Goal: Transaction & Acquisition: Purchase product/service

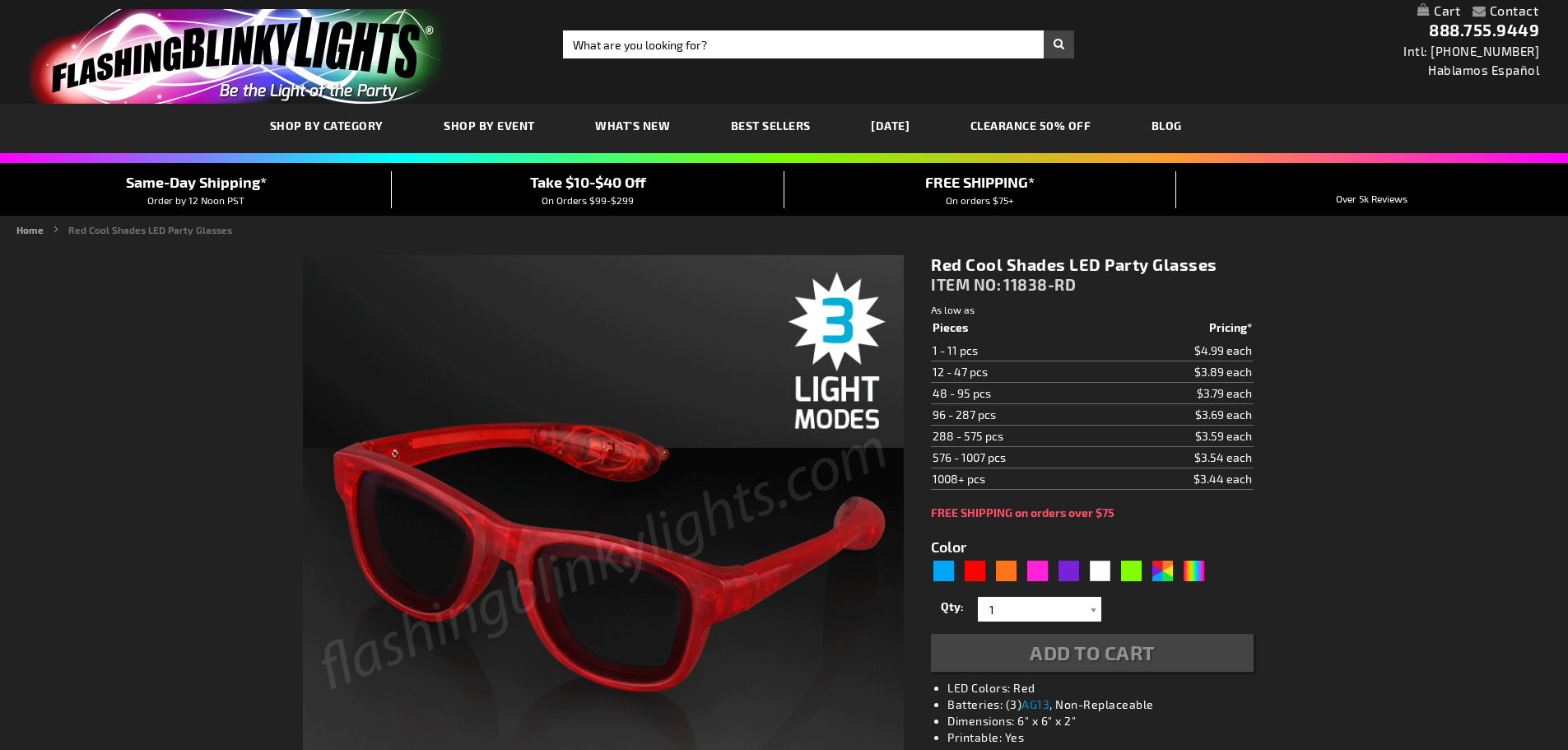
type input "5641"
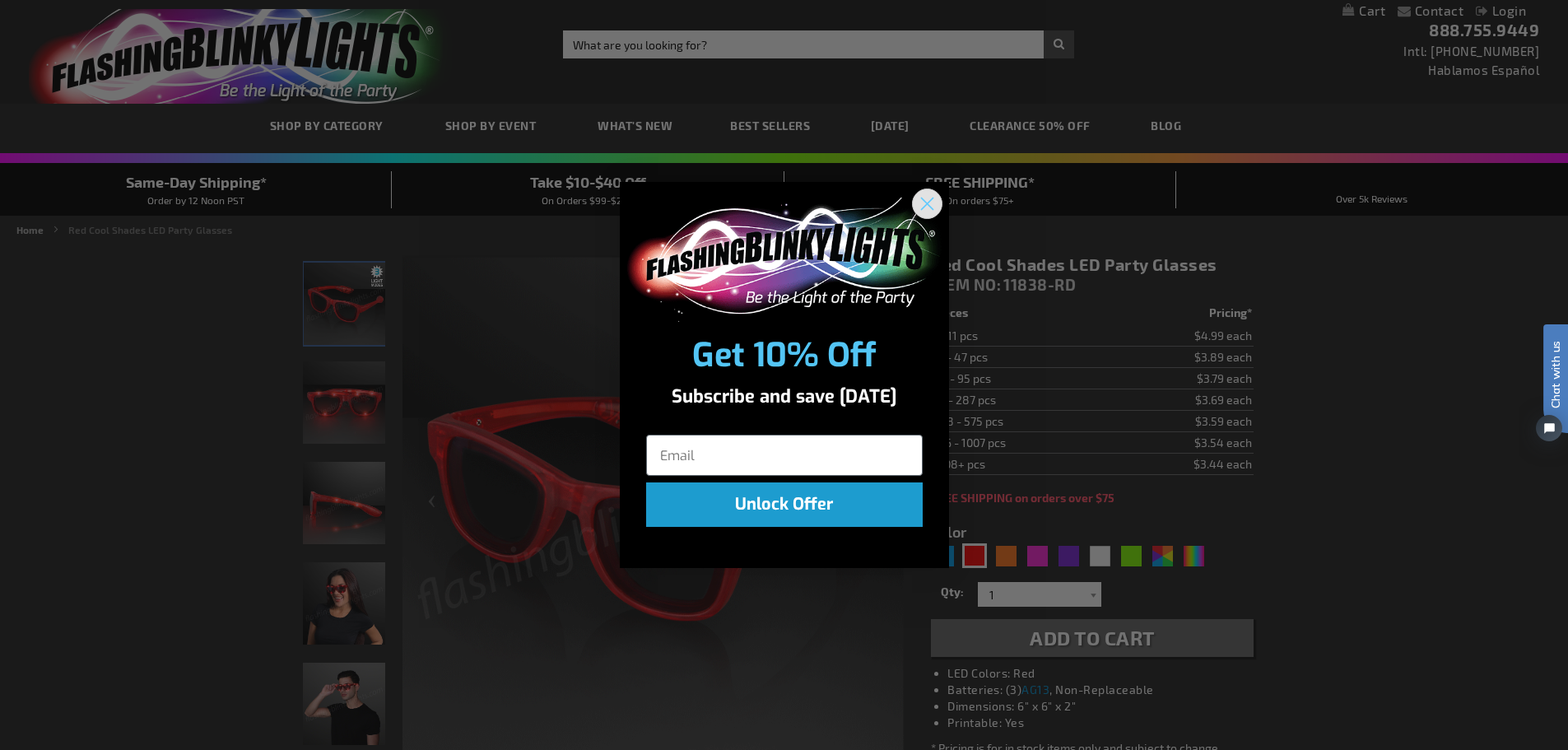
click at [935, 205] on circle "Close dialog" at bounding box center [927, 204] width 27 height 27
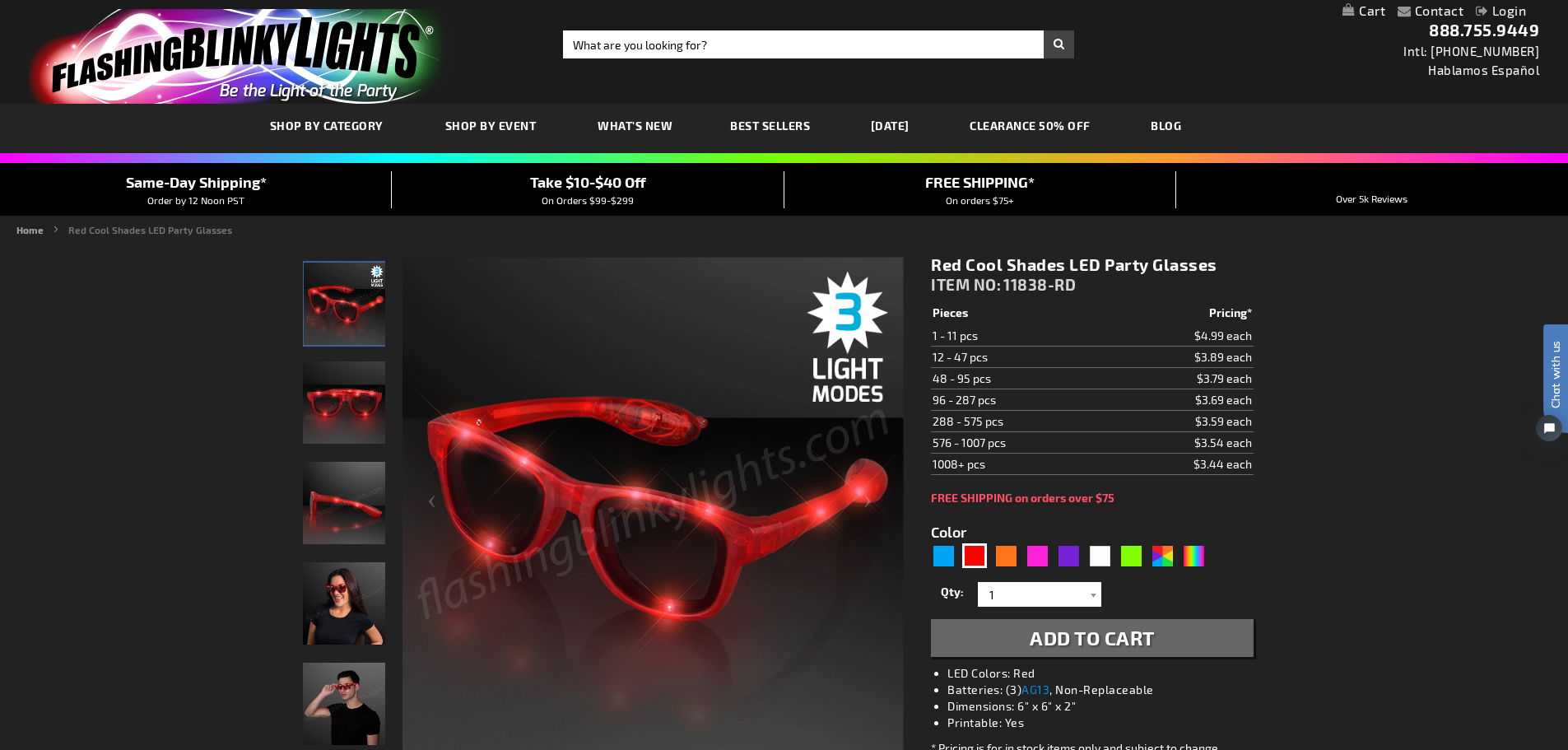
click at [333, 396] on img "Red LED Light Up Party Sun Glasses" at bounding box center [344, 402] width 82 height 82
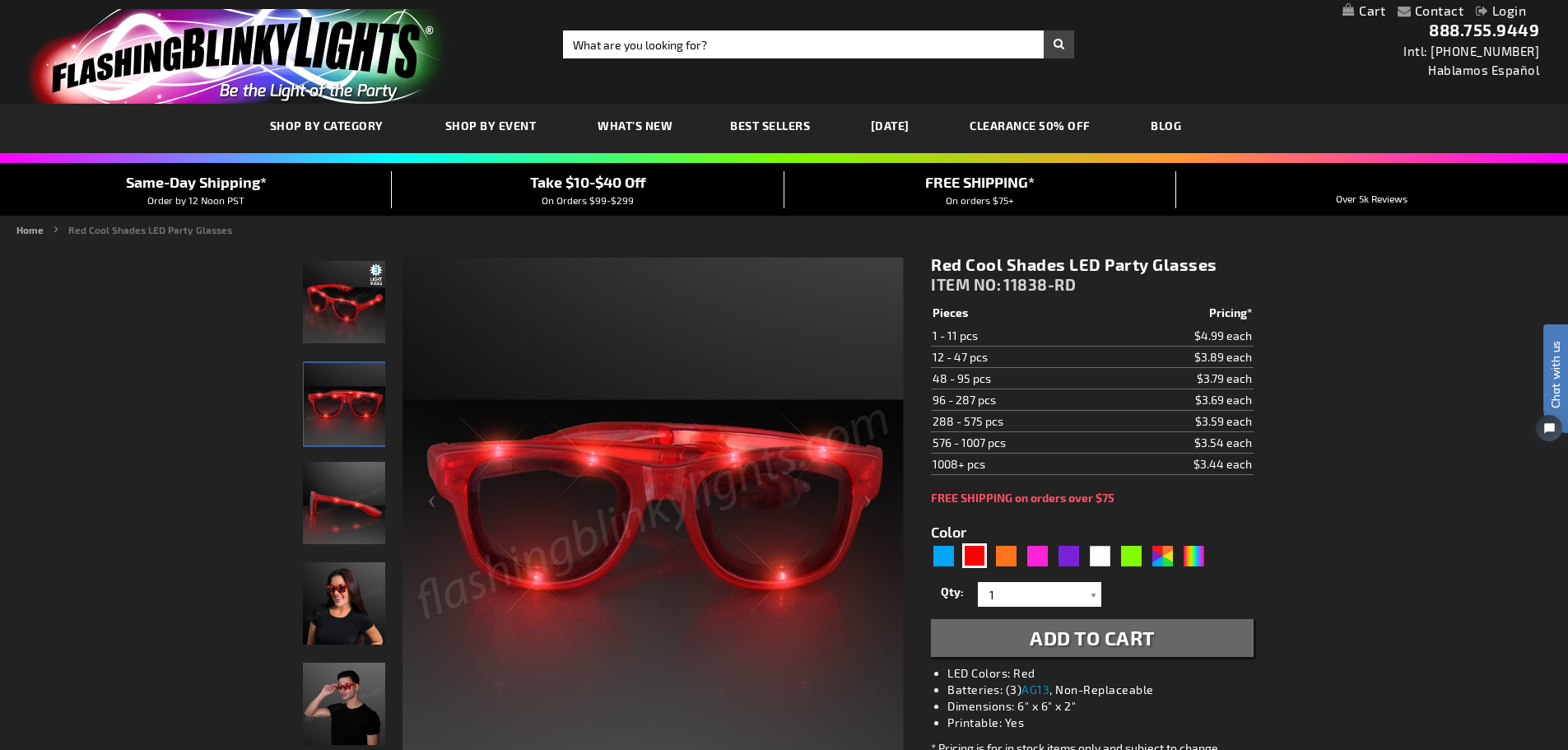
click at [345, 515] on img "Red LED Light Up Party Sun Glasses" at bounding box center [344, 503] width 82 height 82
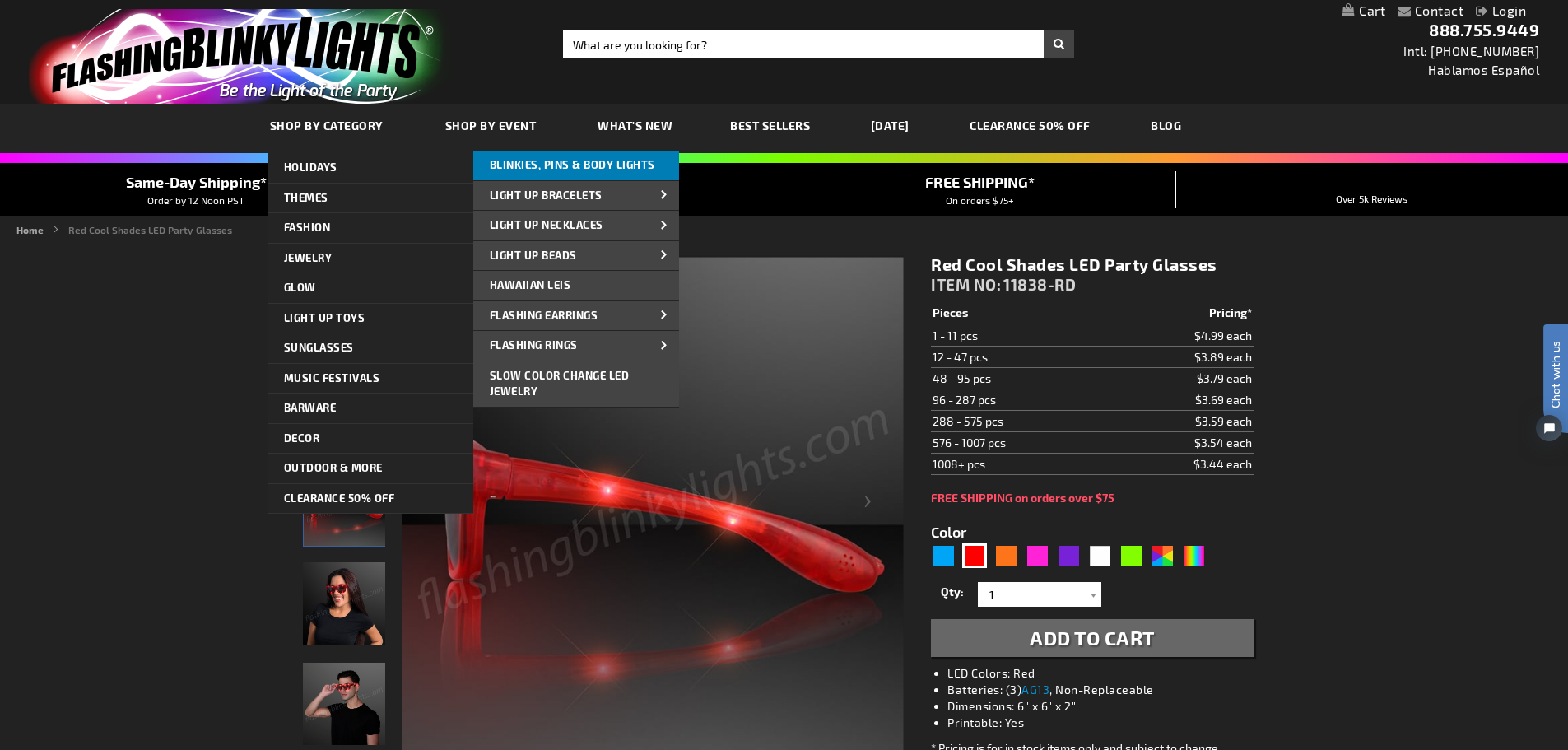
click at [572, 165] on span "Blinkies, Pins & Body Lights" at bounding box center [572, 164] width 166 height 13
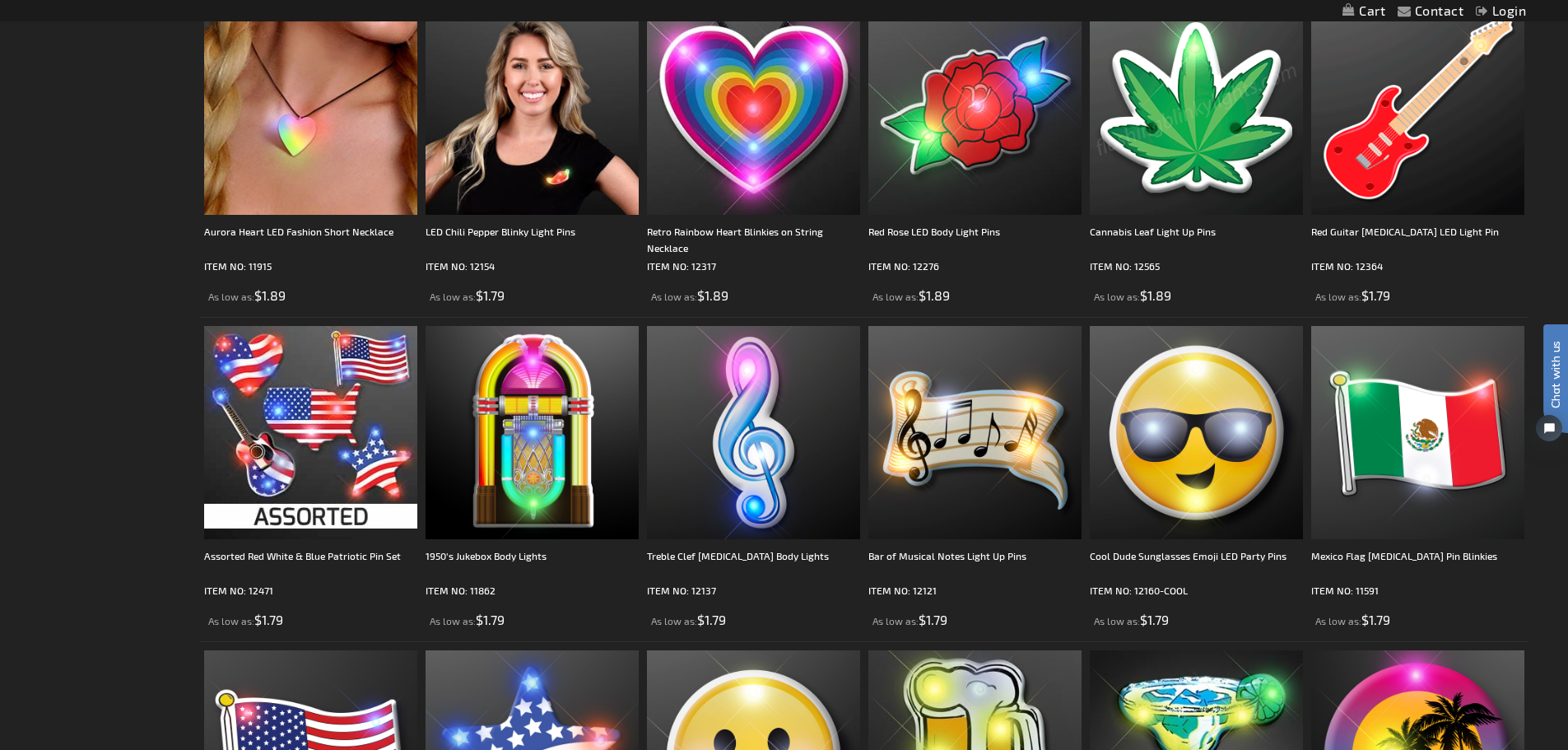
scroll to position [1070, 0]
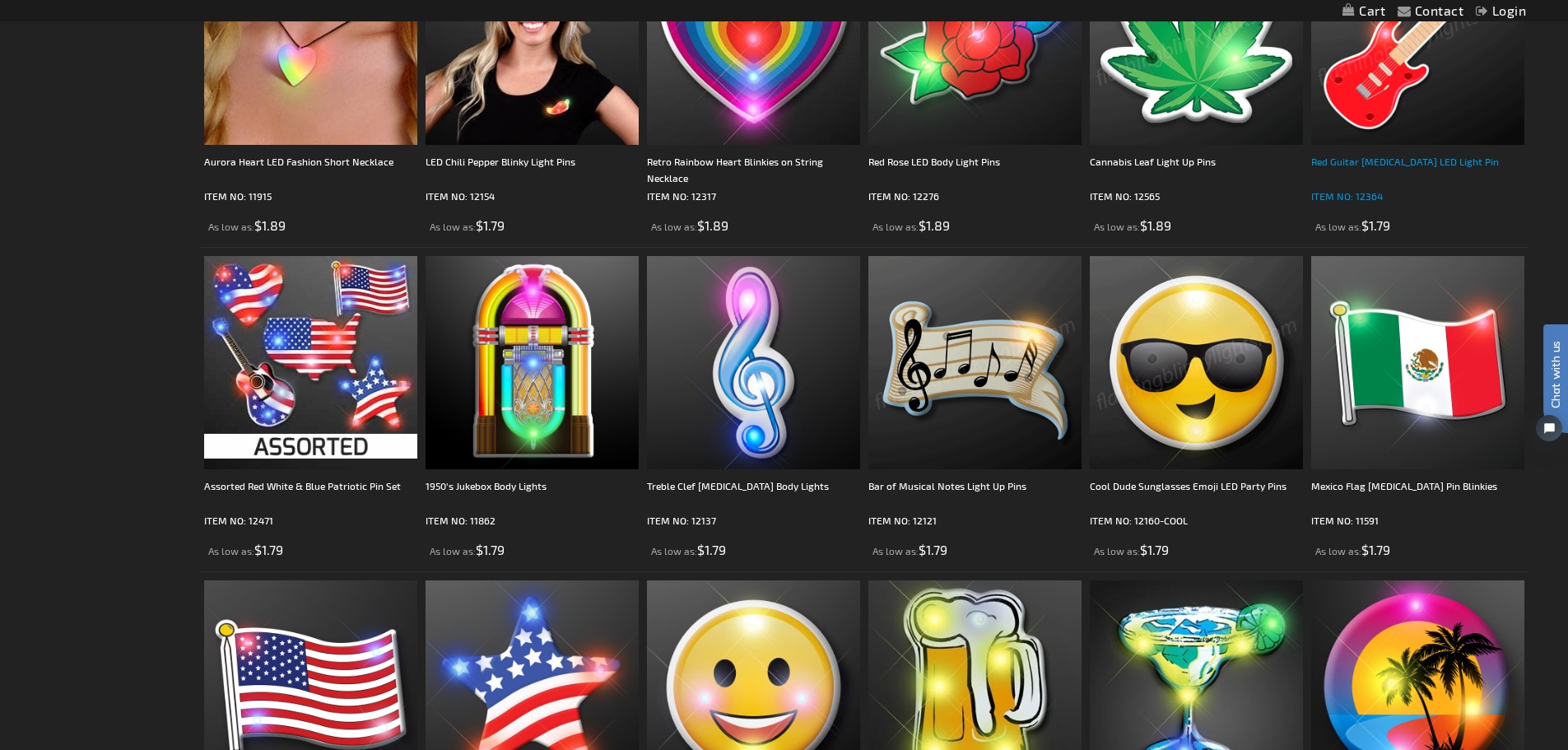
click at [1360, 160] on div "Red Guitar Flashing LED Light Pin" at bounding box center [1418, 169] width 213 height 33
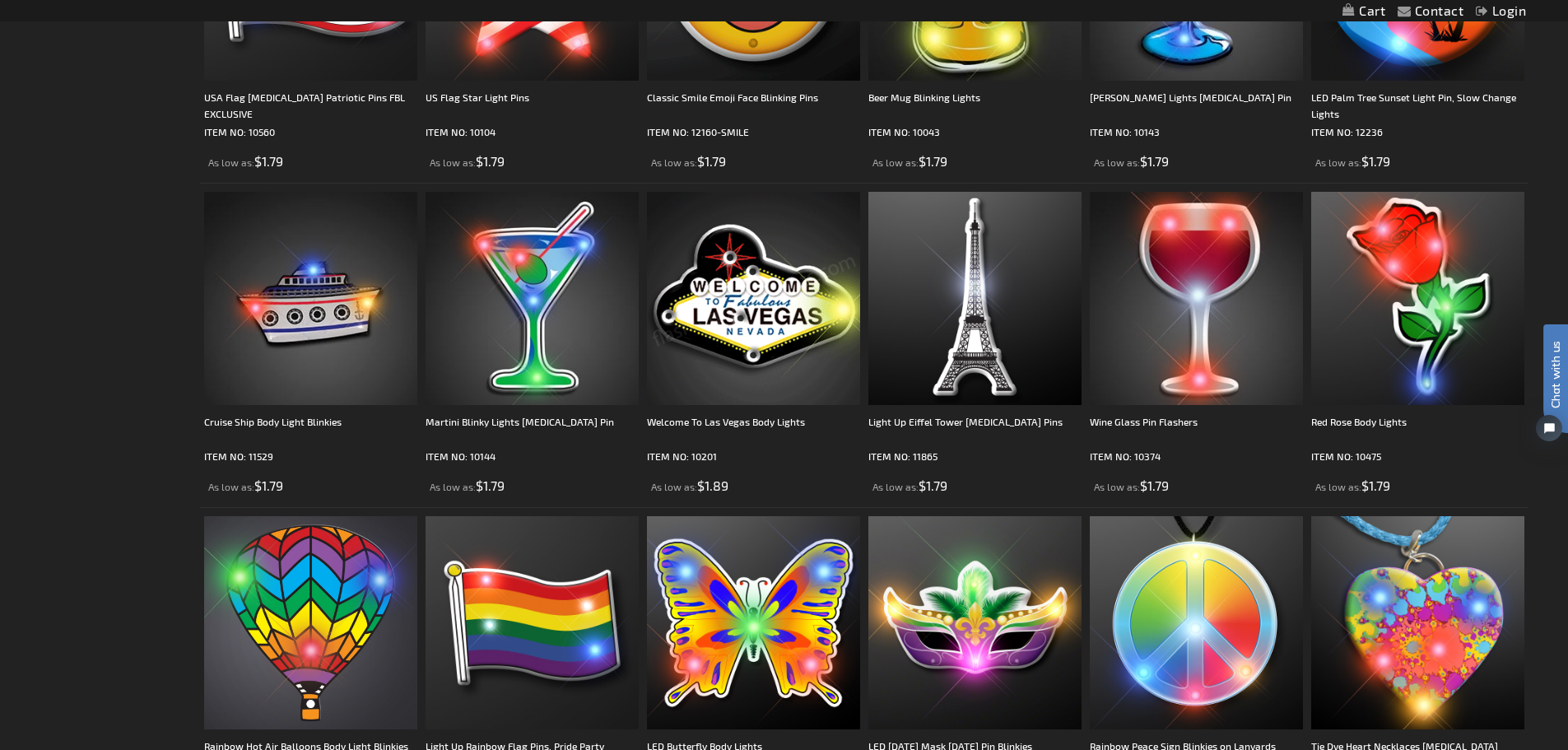
scroll to position [2141, 0]
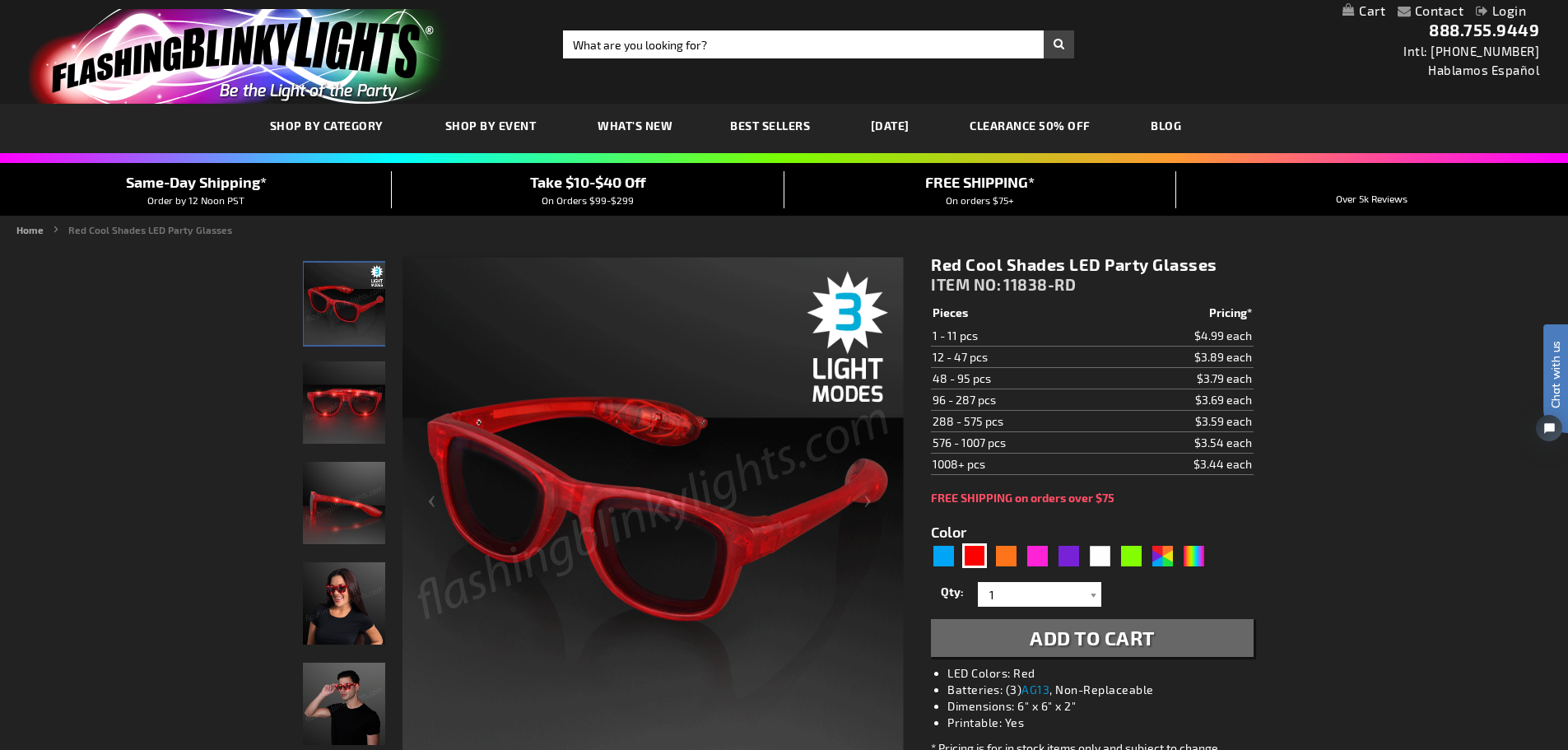
click at [778, 130] on span "Best Sellers" at bounding box center [770, 125] width 80 height 14
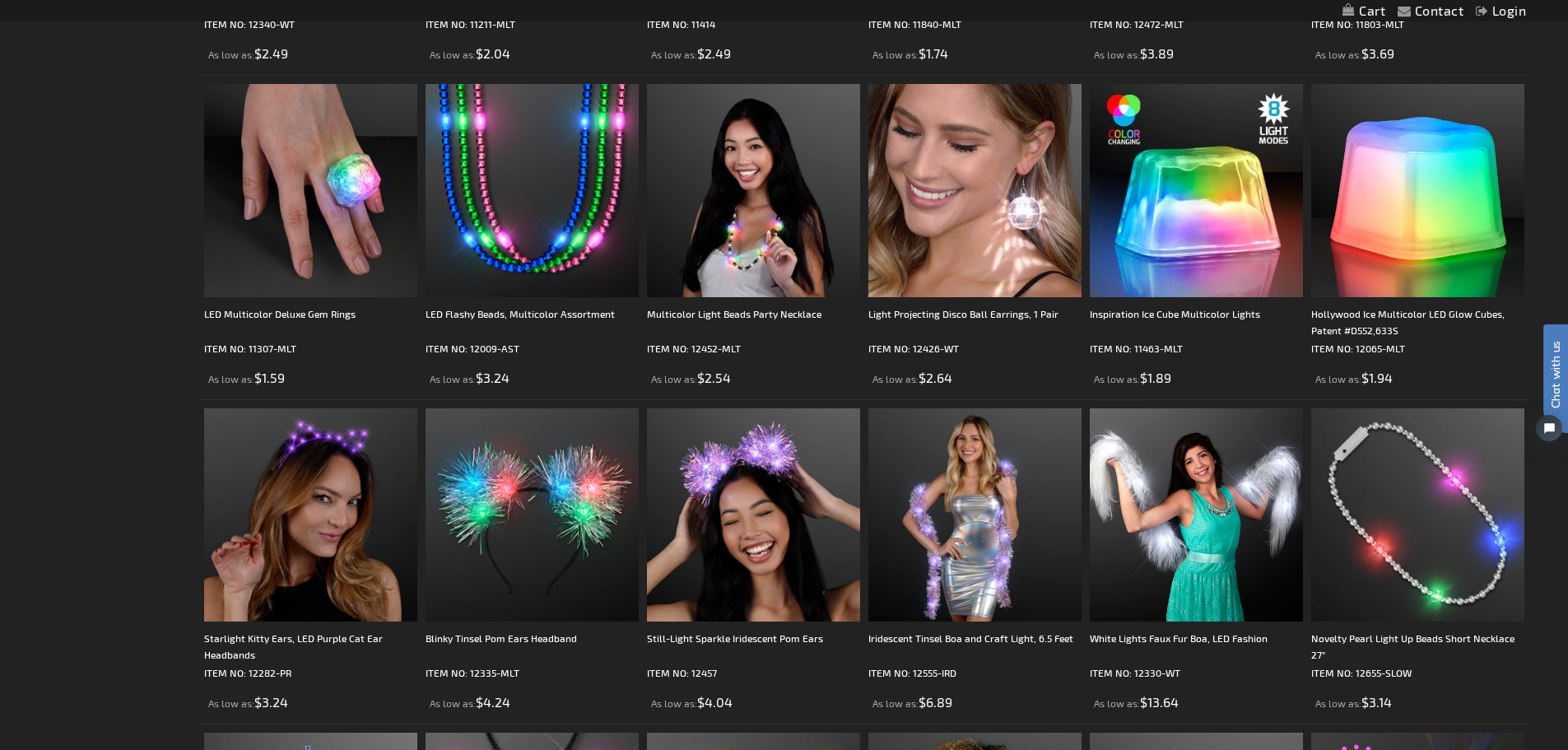
scroll to position [1152, 0]
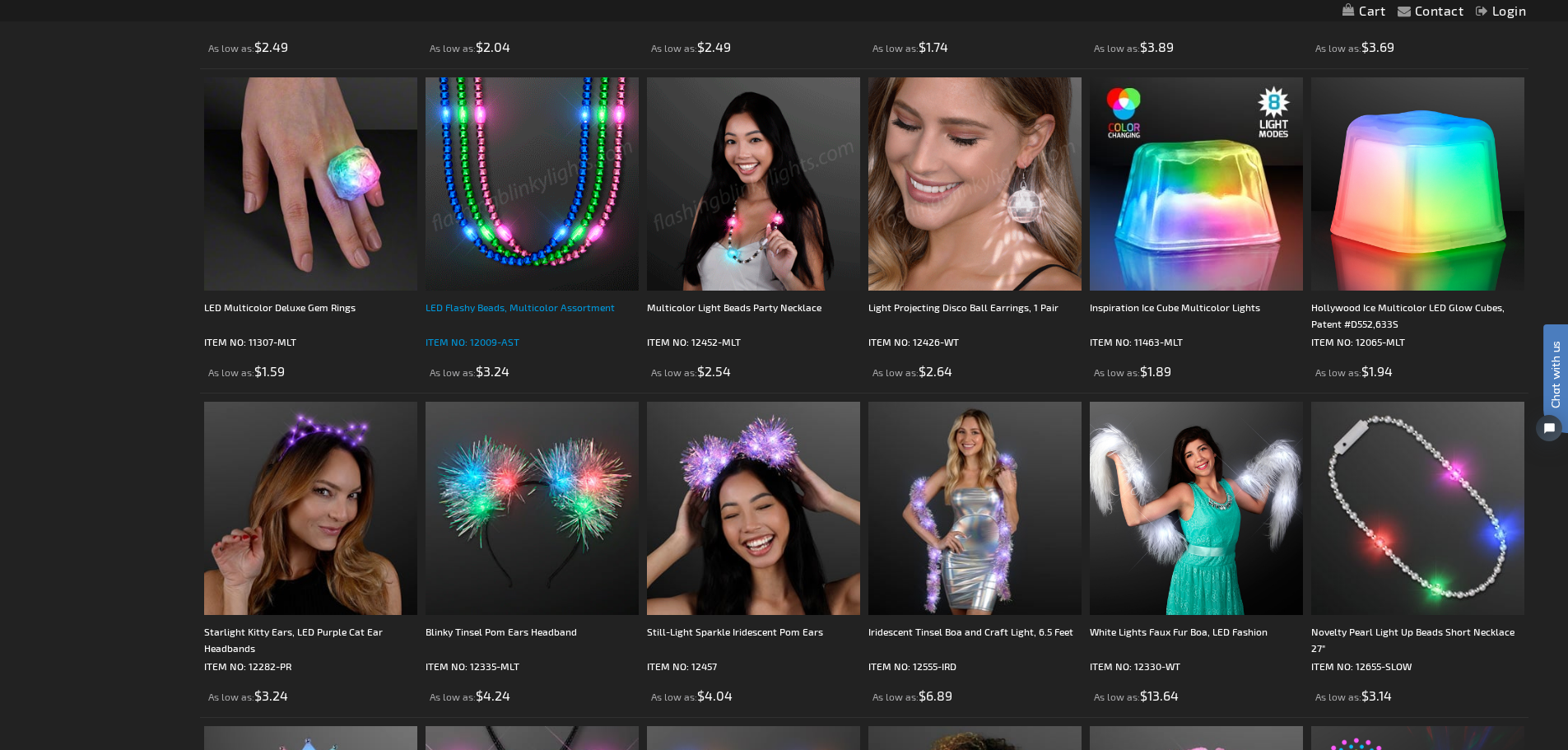
click at [559, 303] on div "LED Flashy Beads, Multicolor Assortment" at bounding box center [532, 315] width 213 height 33
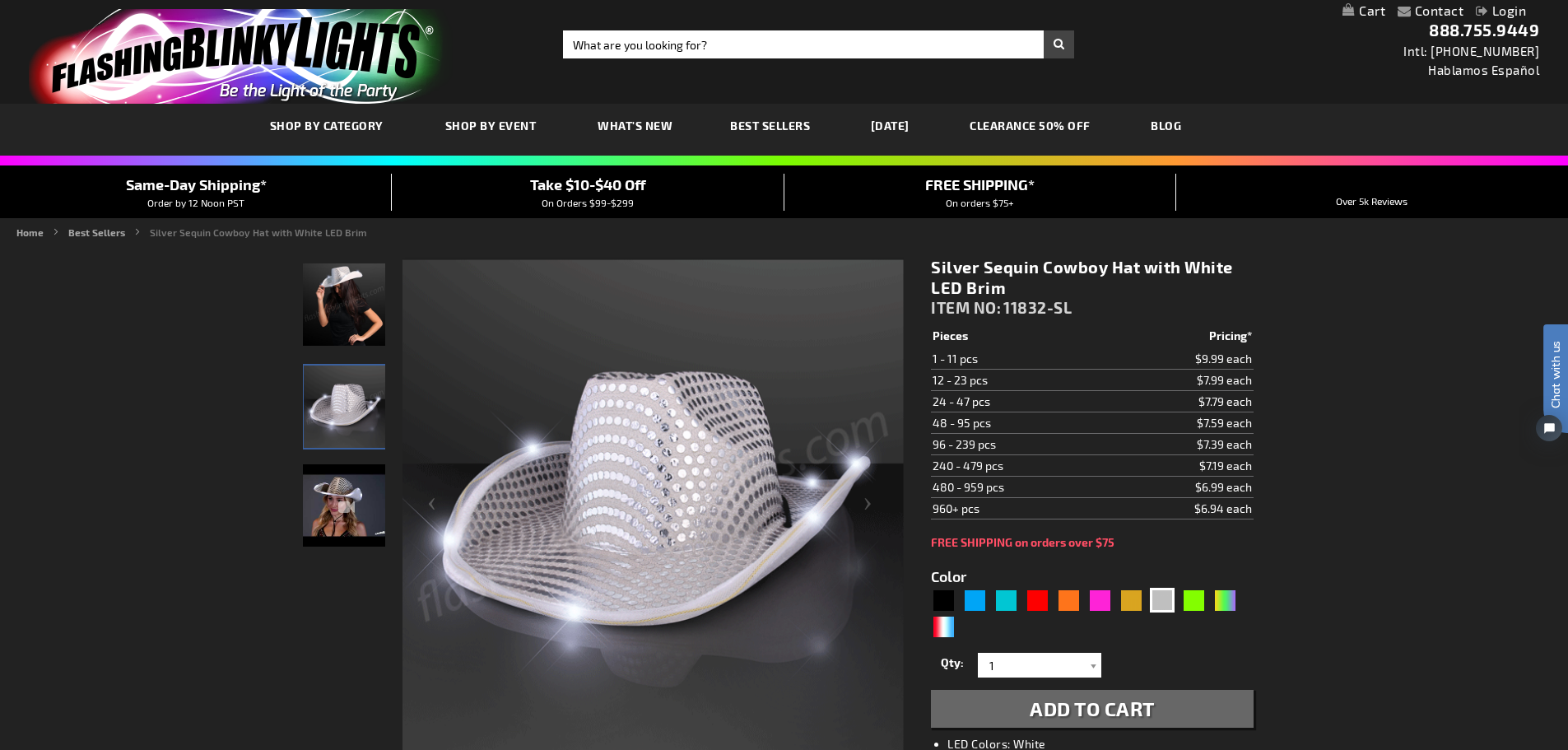
click at [351, 504] on div "Silver Sequin Cowboy Hat with White LED Brim" at bounding box center [344, 512] width 82 height 100
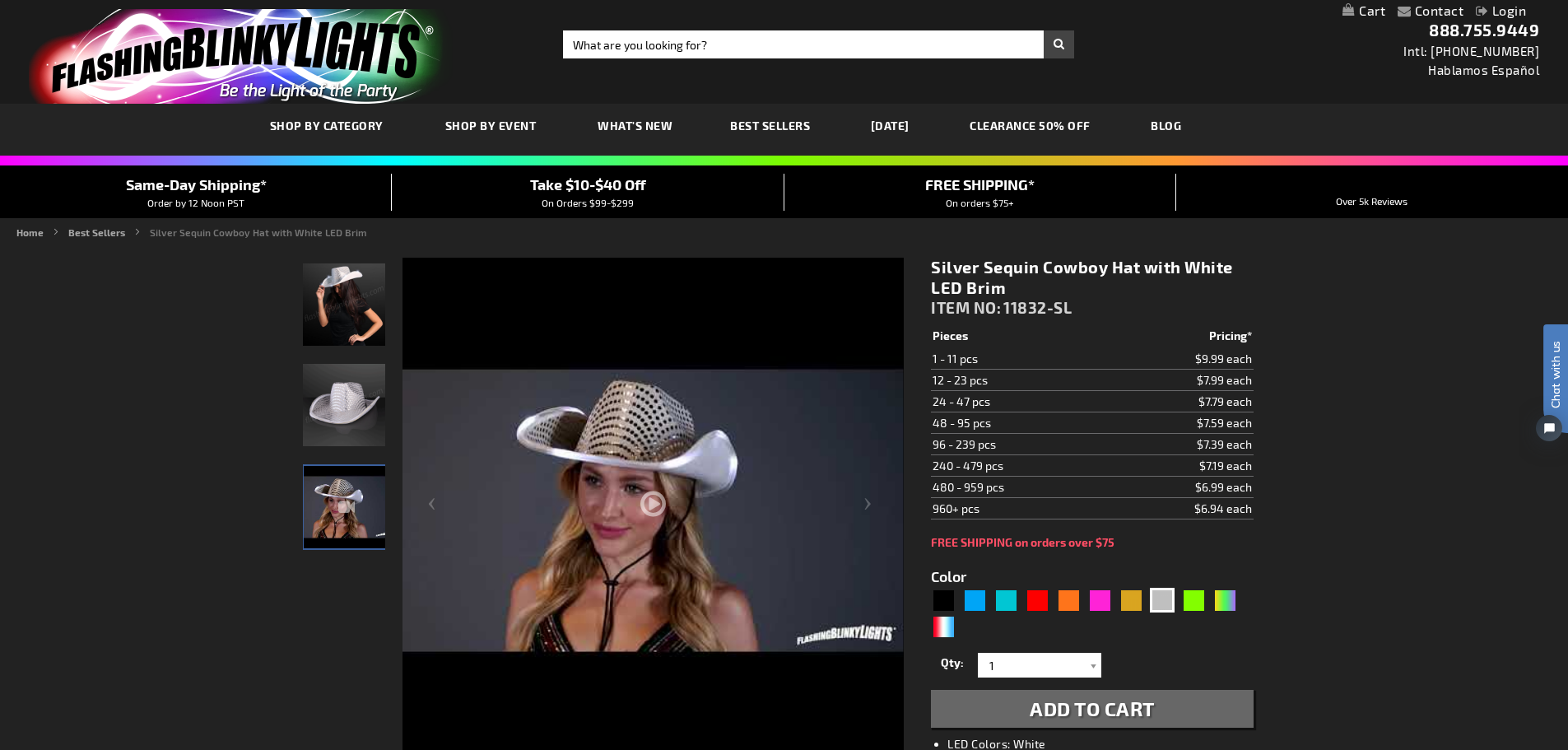
click at [364, 312] on img "Female wearing Silver Sequin Cowboy Hat White Light Up Brim" at bounding box center [344, 305] width 82 height 82
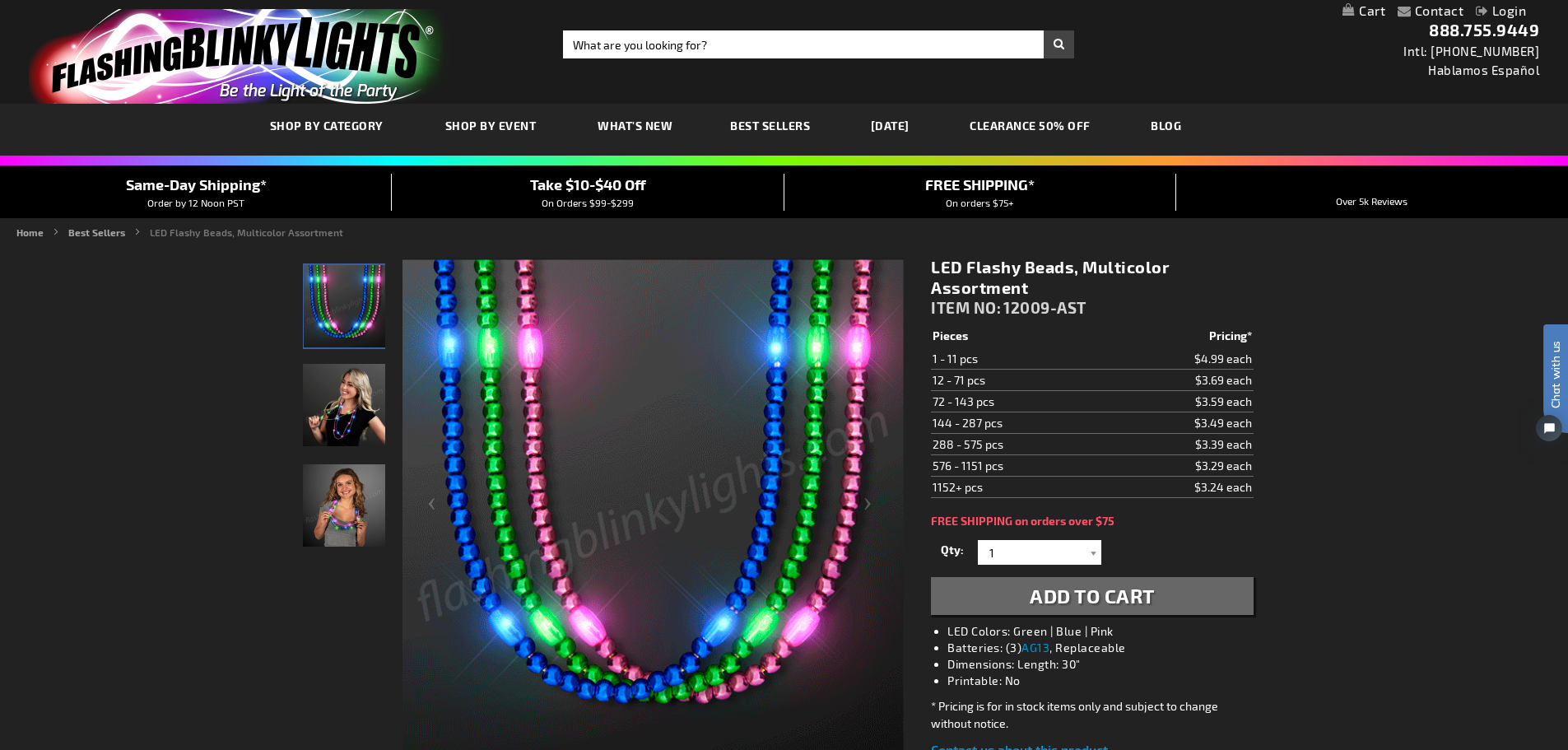
click at [772, 127] on span "Best Sellers" at bounding box center [770, 125] width 80 height 14
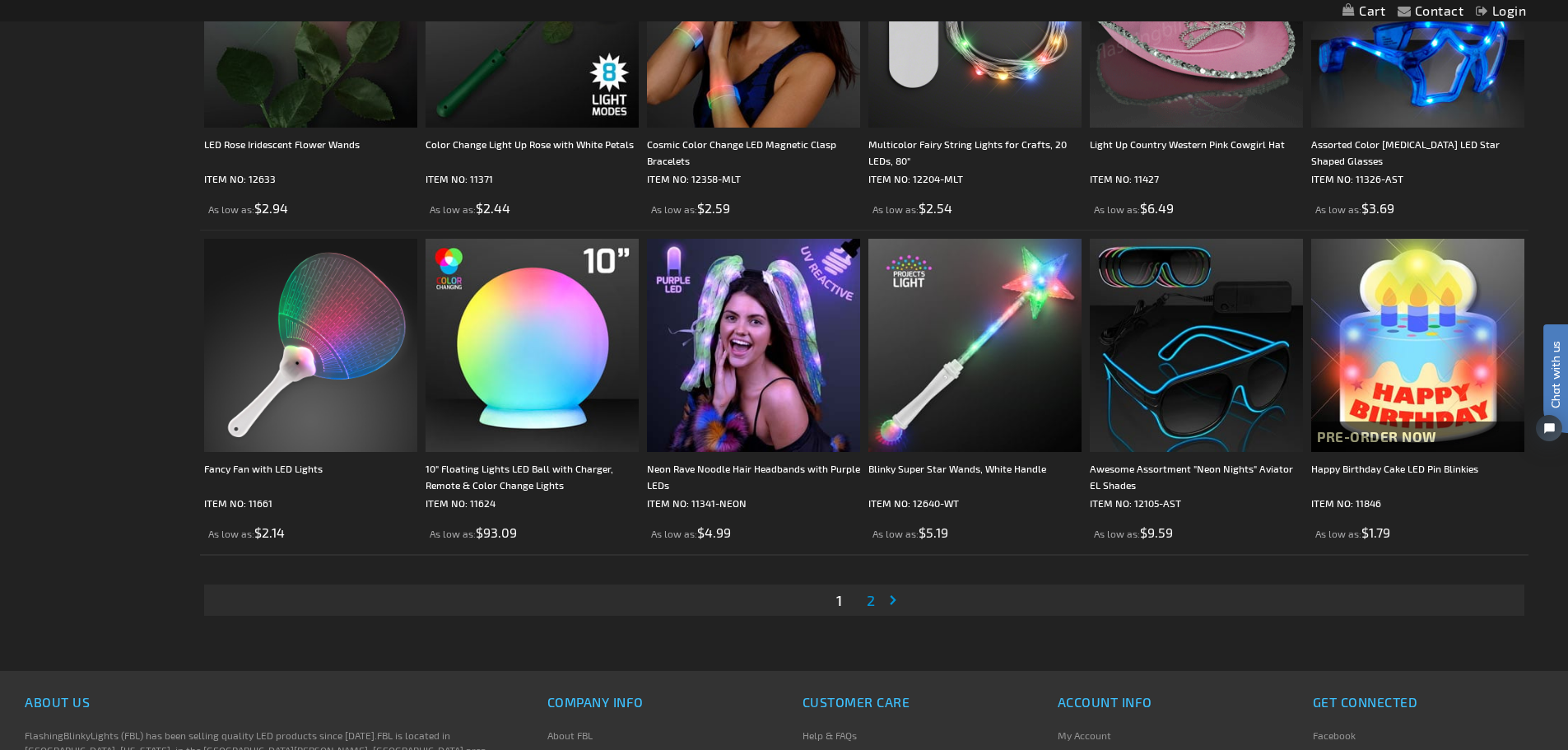
scroll to position [3291, 0]
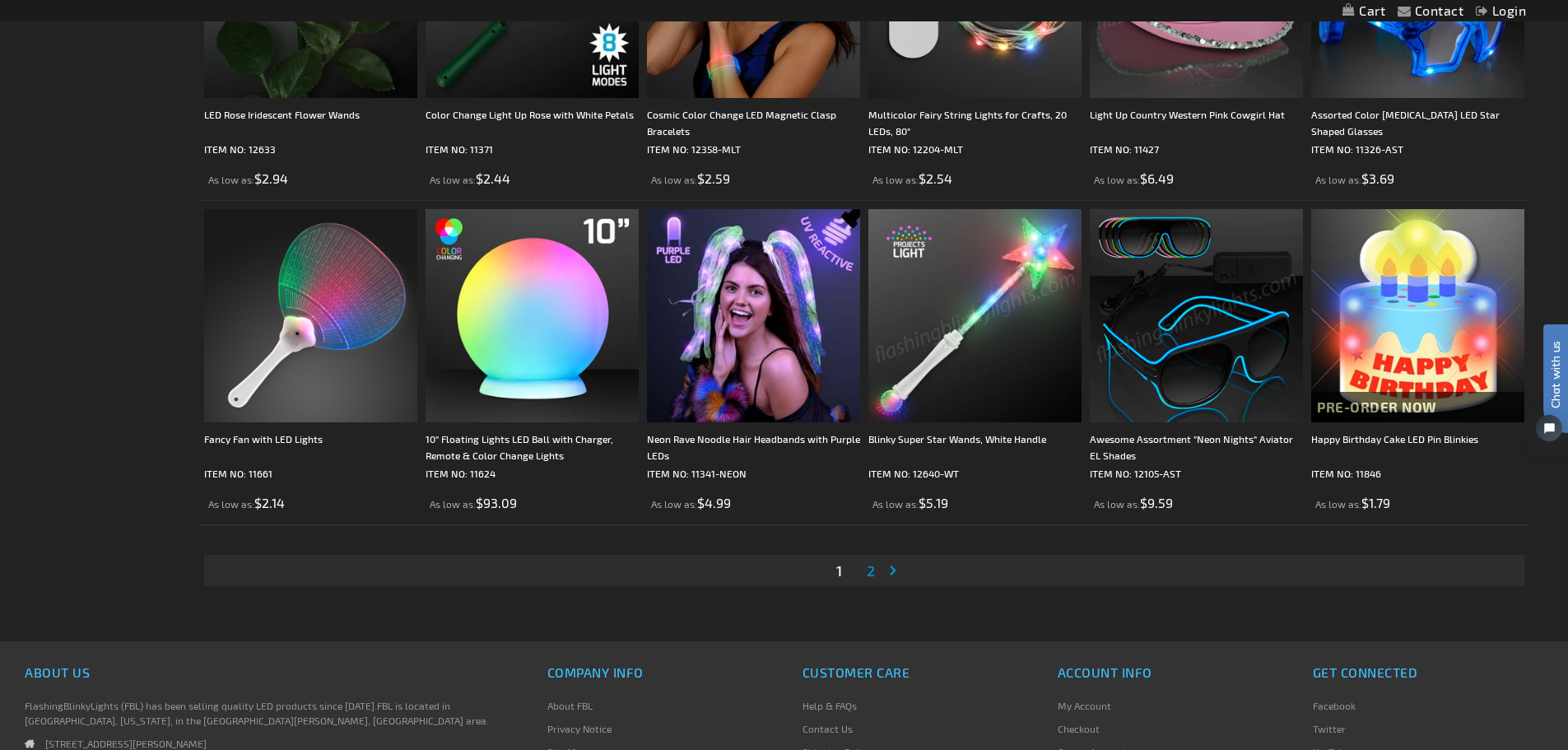
click at [869, 566] on span "2" at bounding box center [871, 570] width 9 height 18
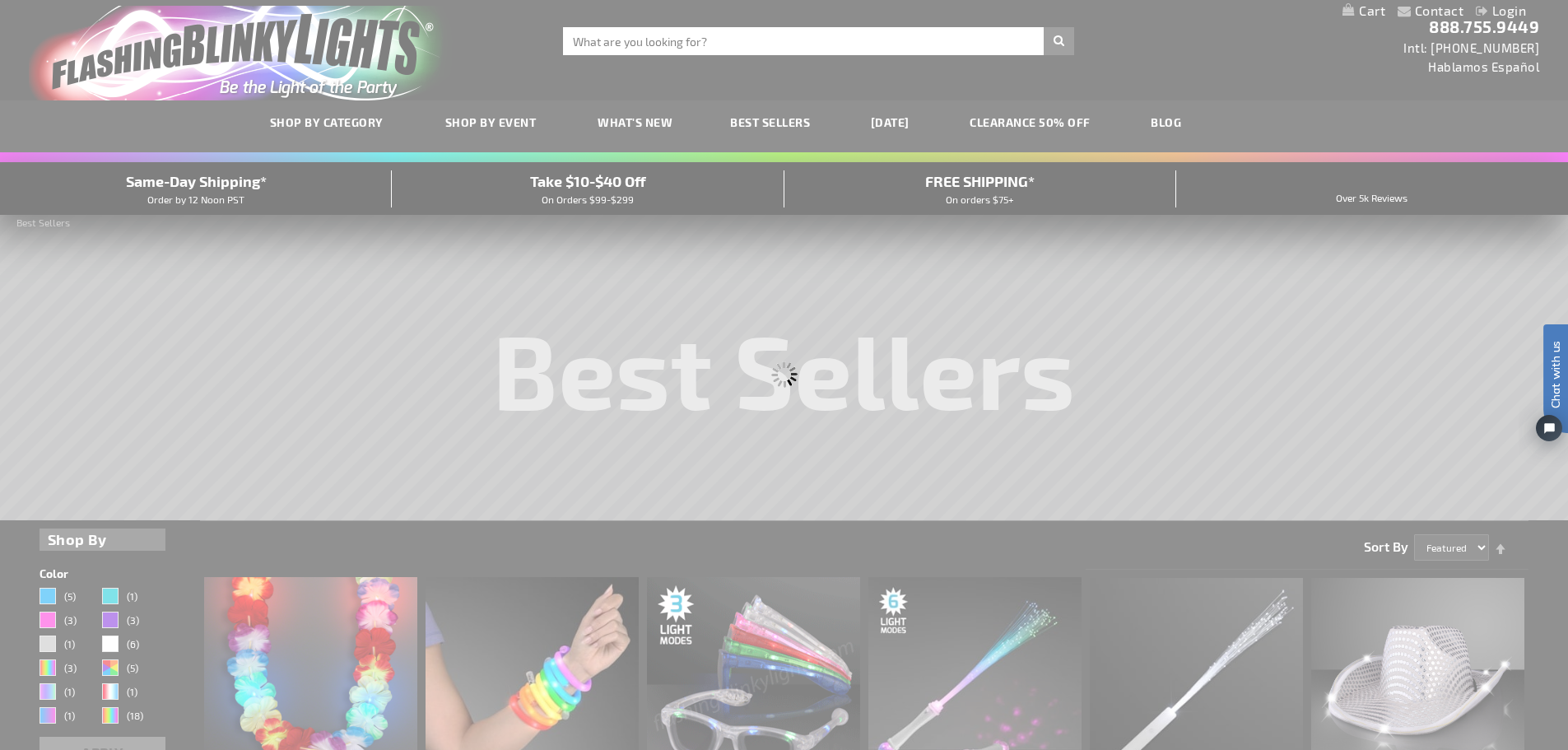
scroll to position [0, 0]
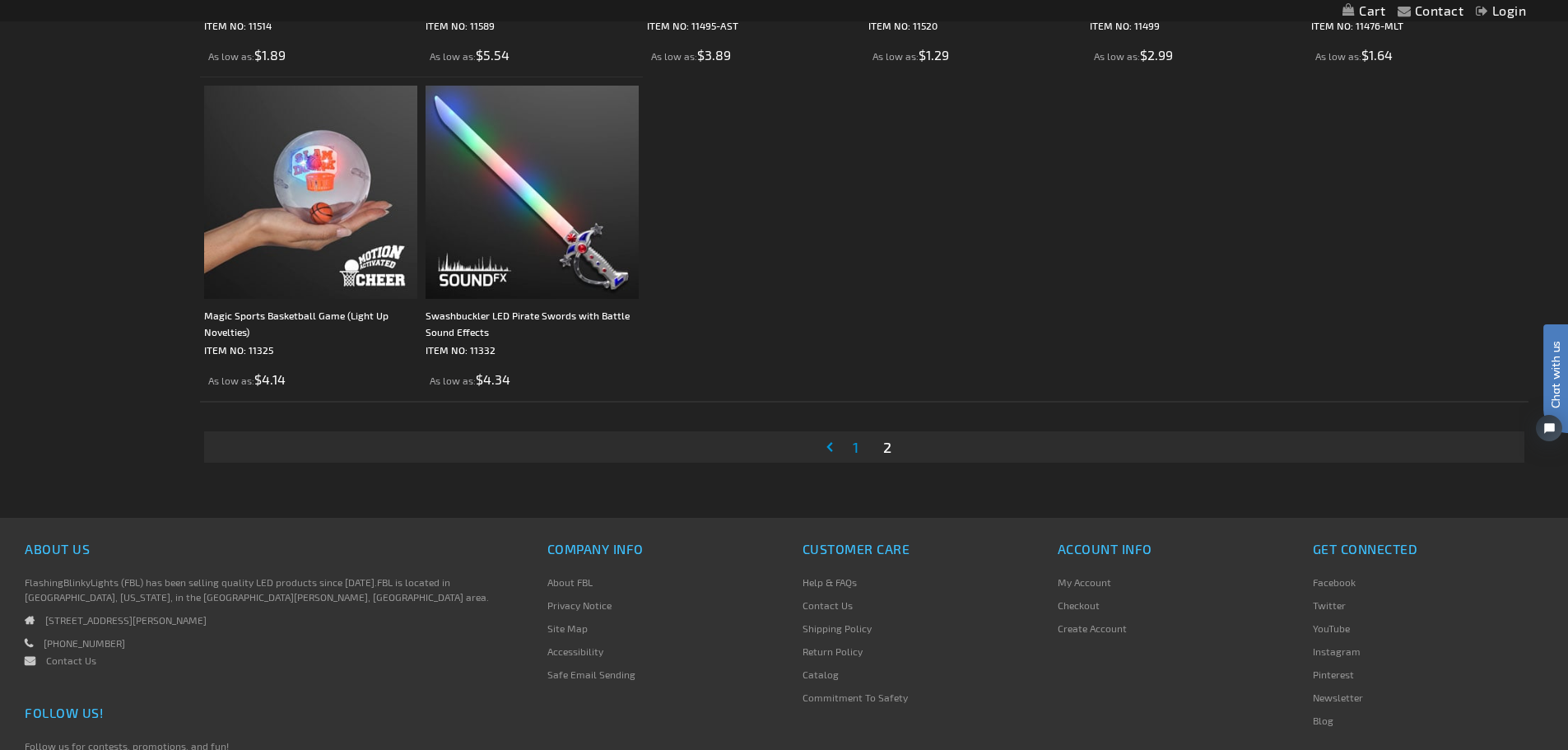
scroll to position [3128, 0]
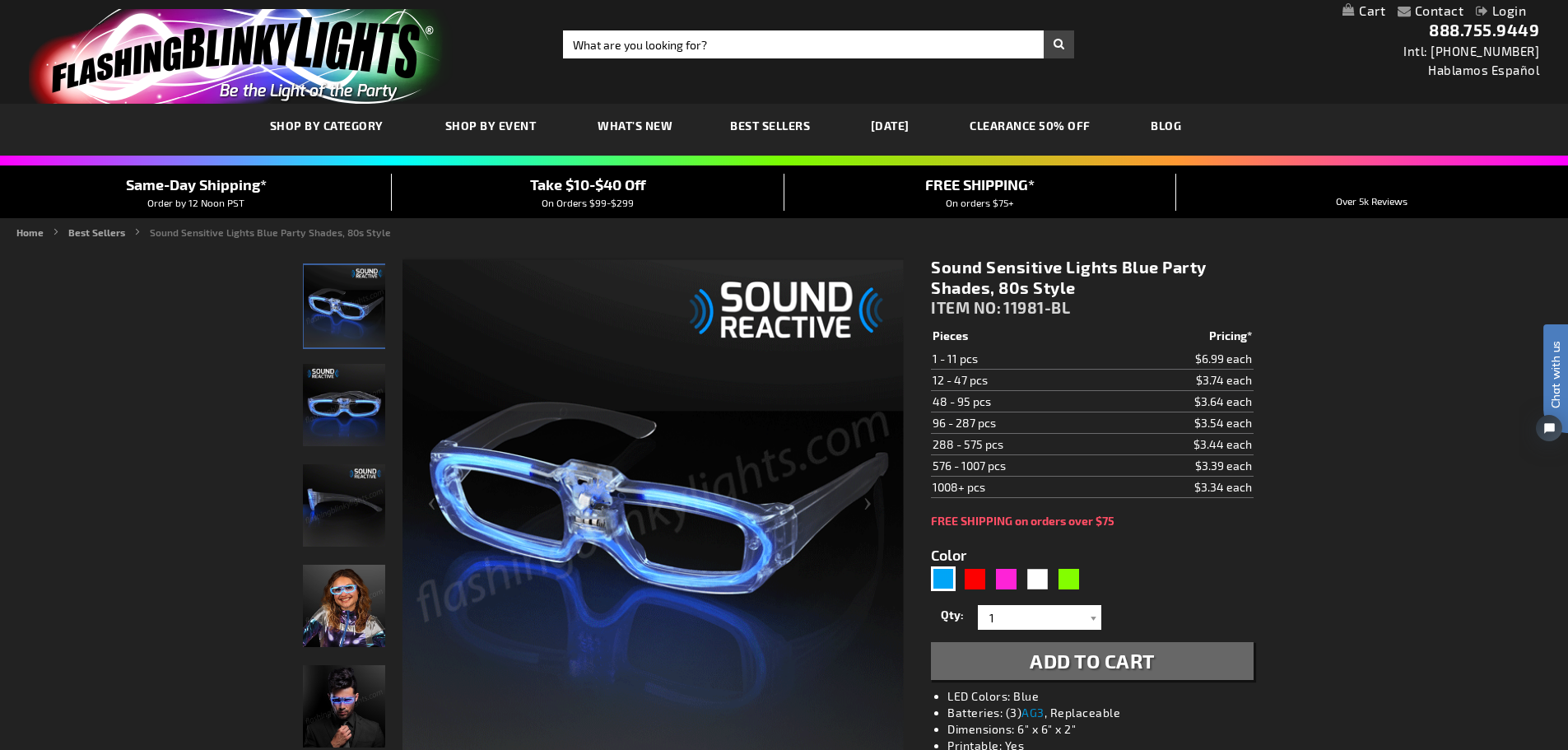
click at [360, 391] on img "Sound Reactive Blue LED Light Up Party Shades" at bounding box center [344, 405] width 82 height 82
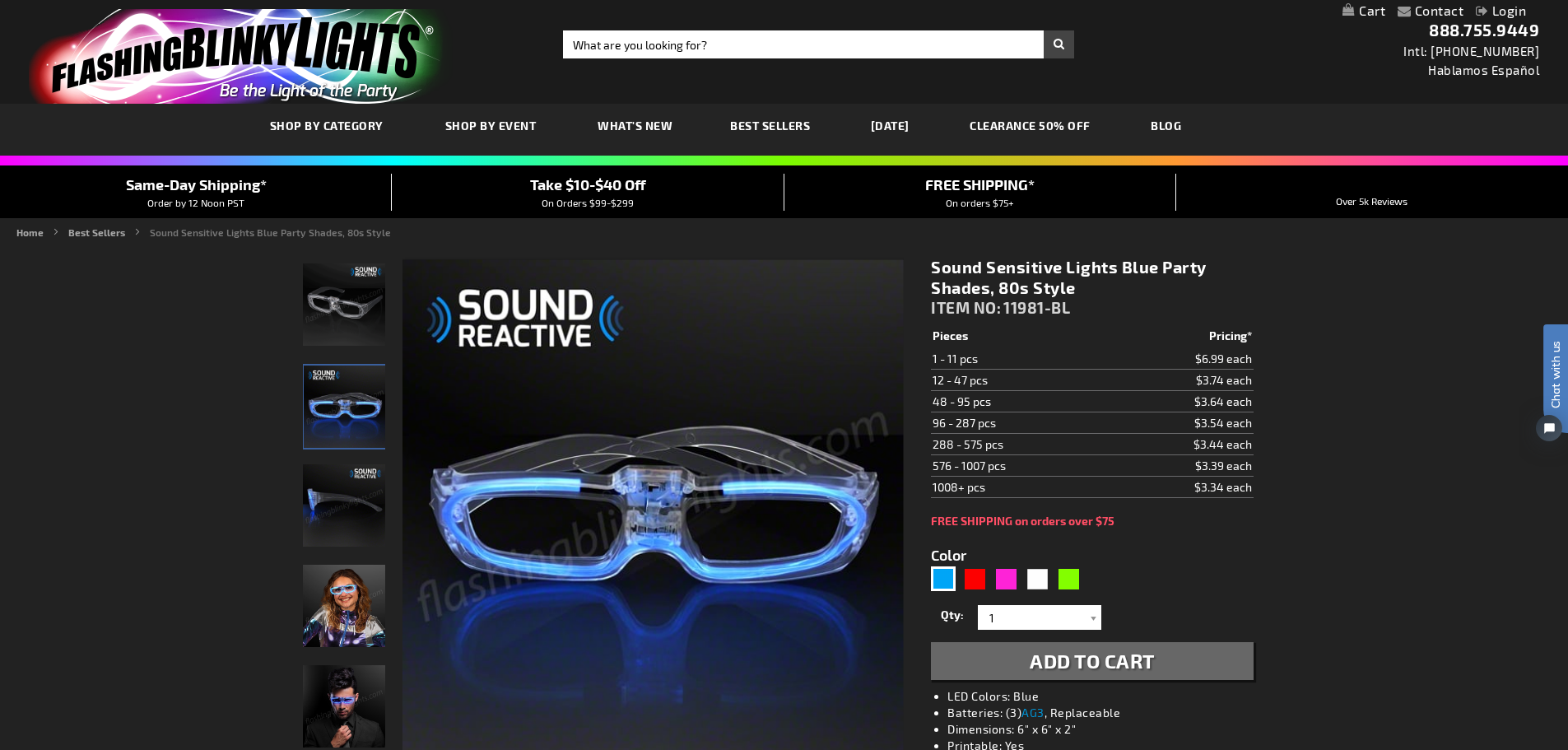
click at [353, 506] on img "Sound Reactive Blue LED Light Up Party Shades" at bounding box center [344, 505] width 82 height 82
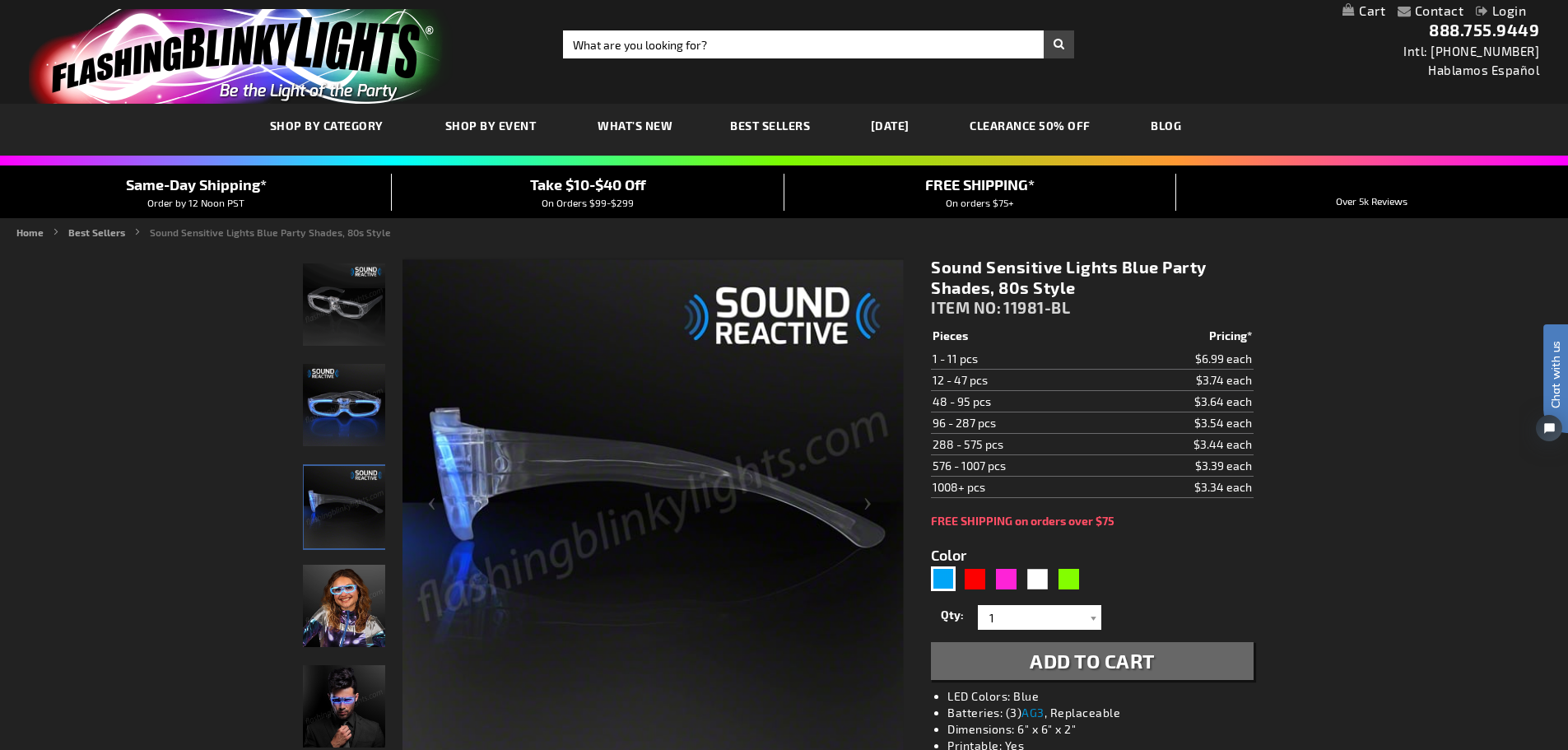
click at [351, 604] on img "Sound Sensitive Lights Blue Party Shades, 80s Style" at bounding box center [344, 606] width 82 height 82
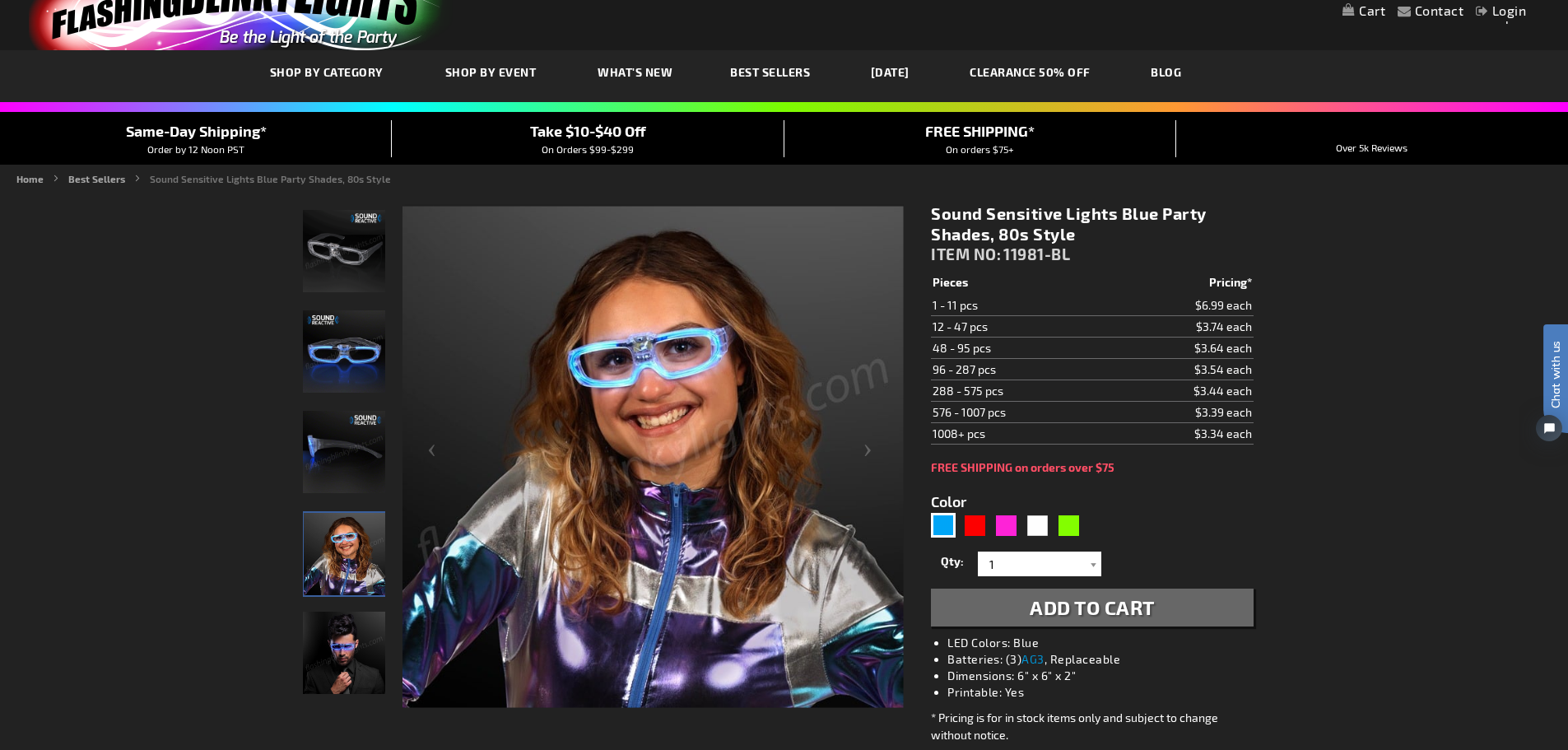
scroll to position [165, 0]
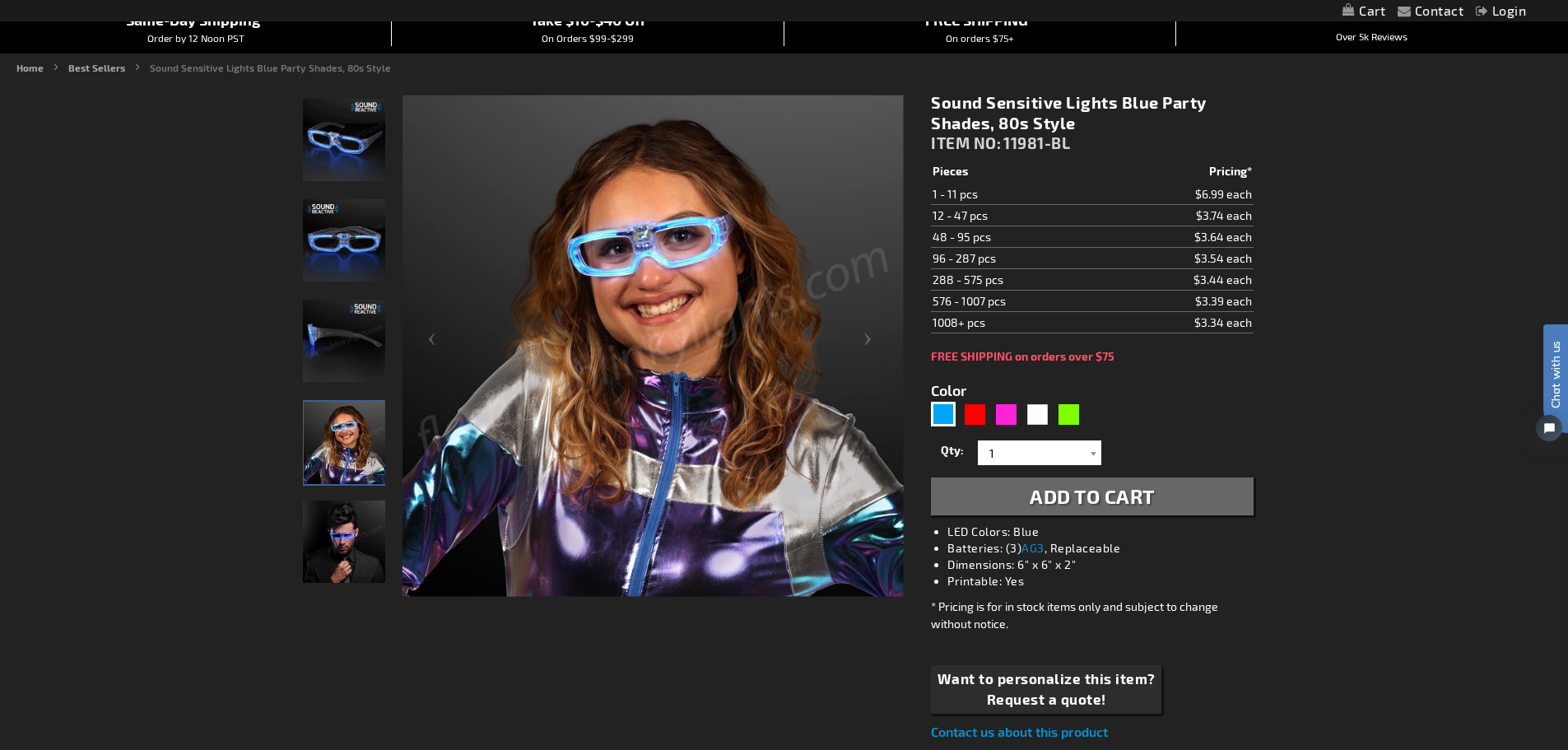
click at [336, 557] on img "Male displaying Sound Reactive Blue LED Light Up Party Shades" at bounding box center [344, 541] width 82 height 82
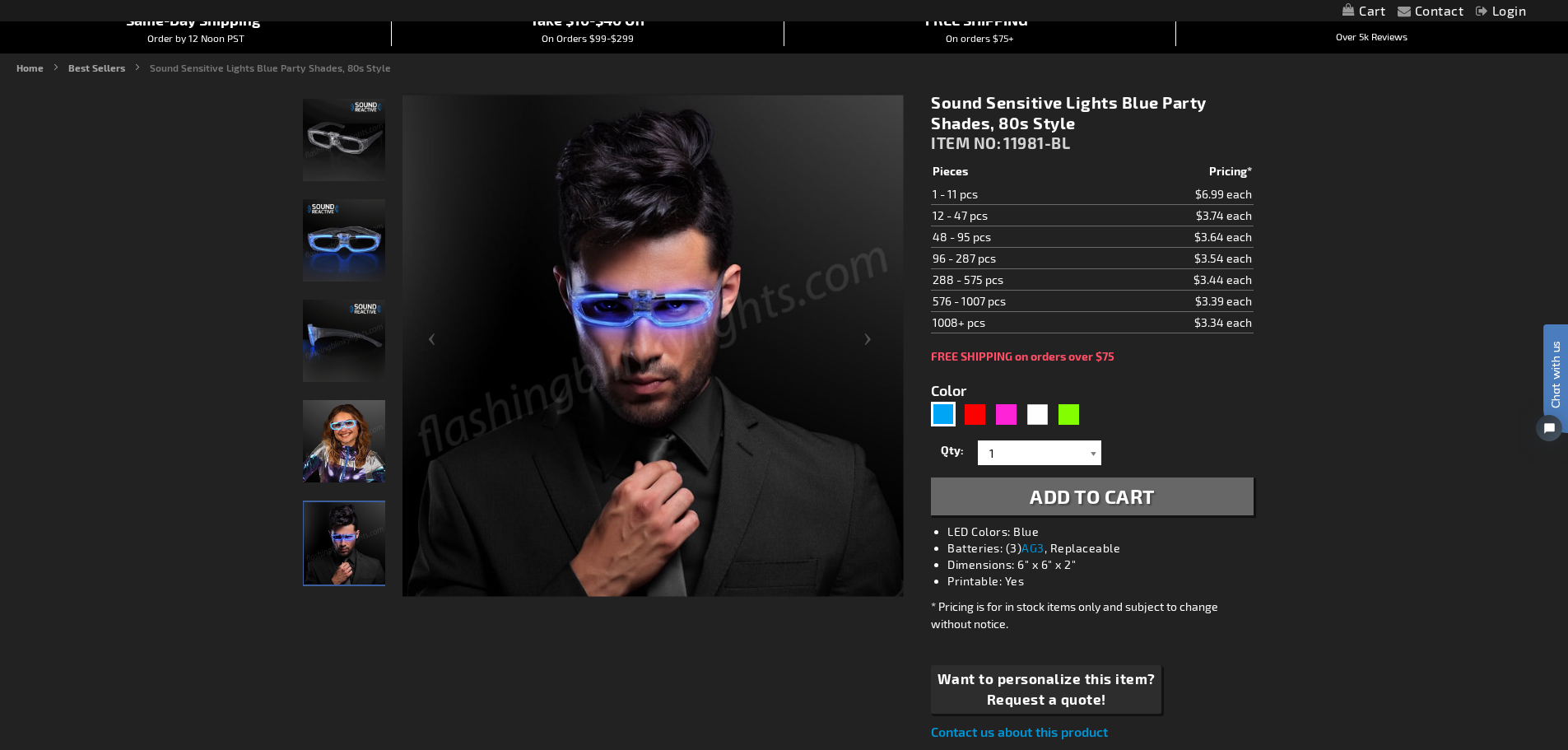
click at [1096, 451] on div at bounding box center [1093, 452] width 16 height 25
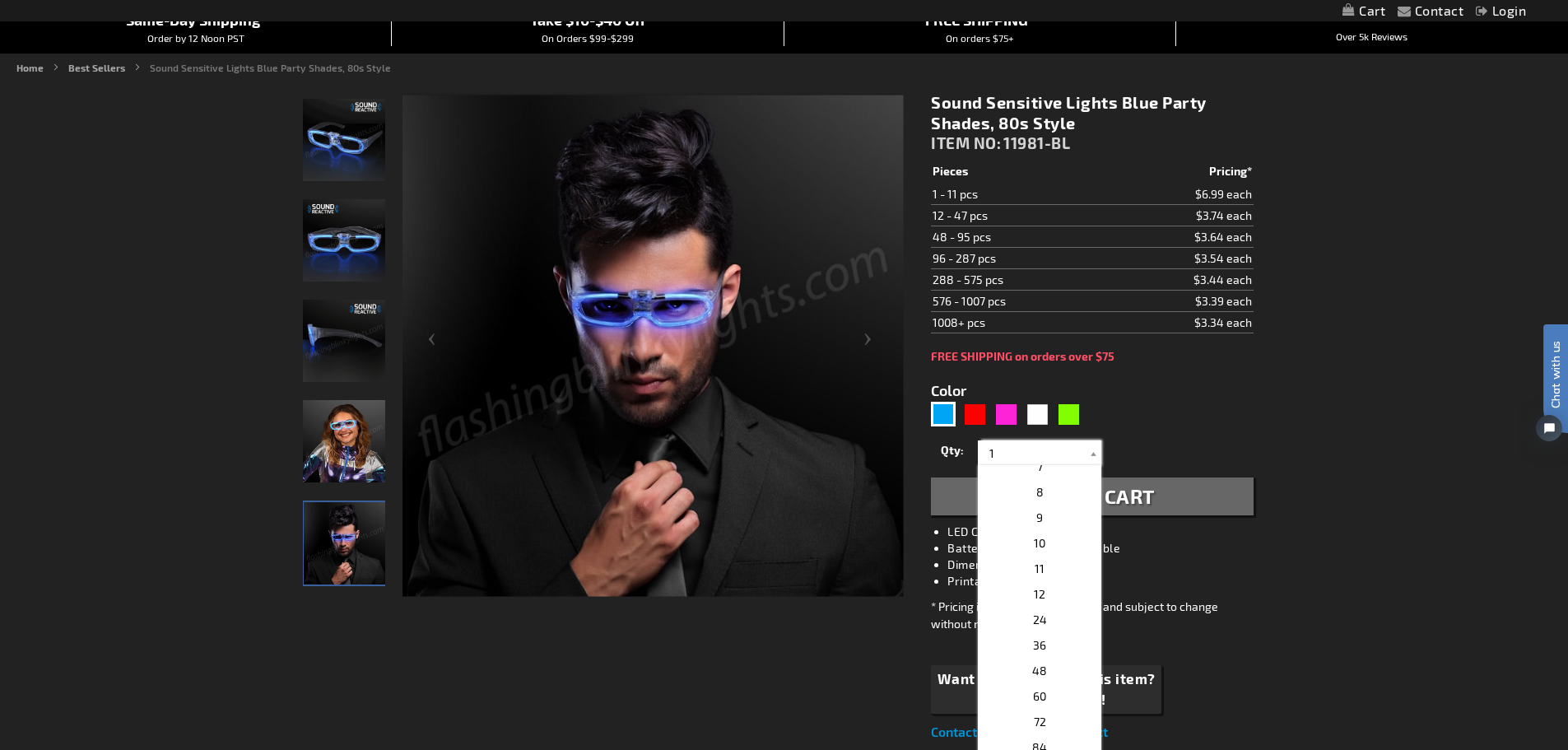
scroll to position [247, 0]
click at [1038, 584] on span "48" at bounding box center [1039, 588] width 15 height 14
type input "48"
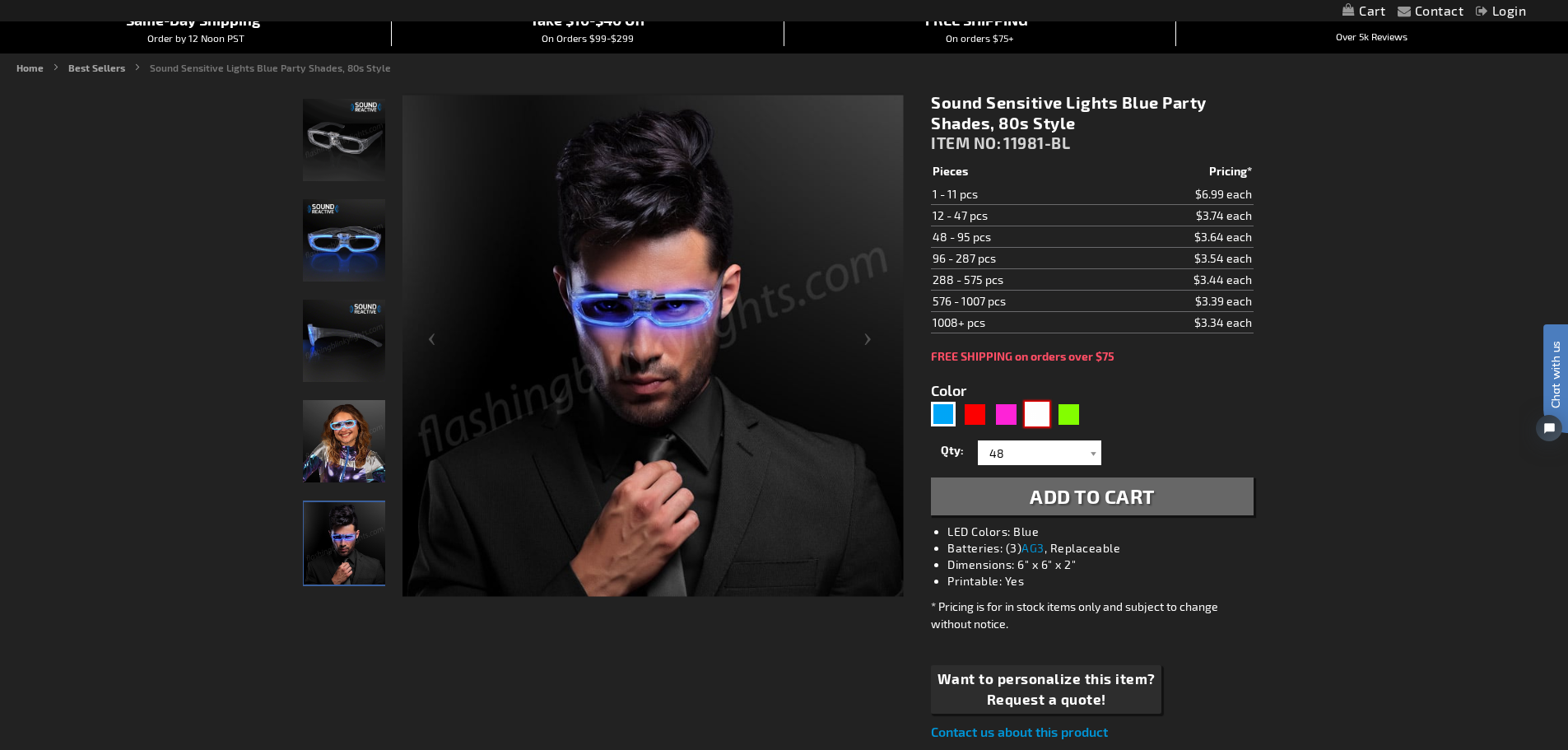
click at [1030, 420] on div "White" at bounding box center [1037, 414] width 25 height 25
type input "5646"
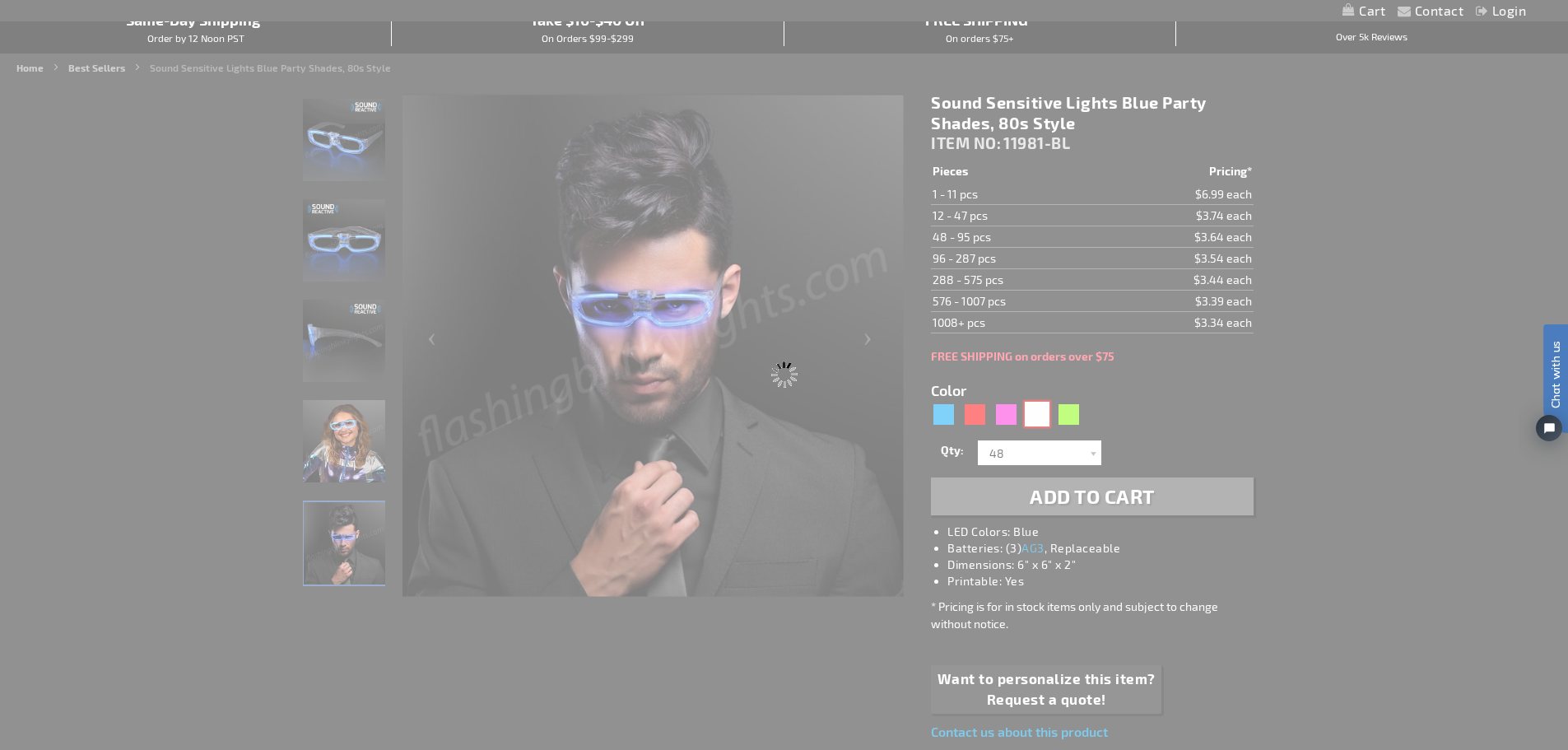
type input "11981-WT"
type input "Customize - White Light Up 80s Style Shades, Sound Reactive LEDs - ITEM NO: 119…"
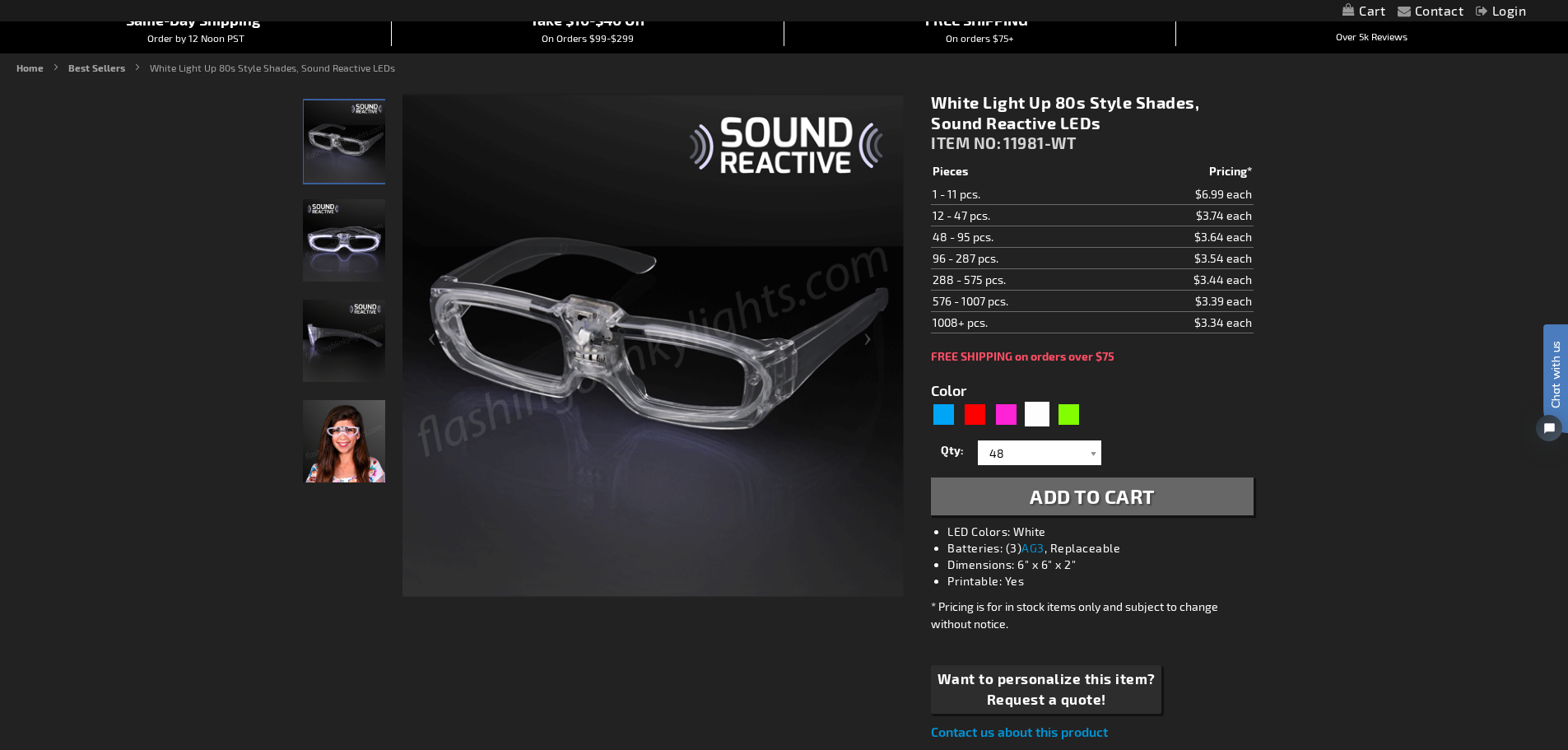
click at [1132, 498] on span "Add to Cart" at bounding box center [1093, 496] width 125 height 24
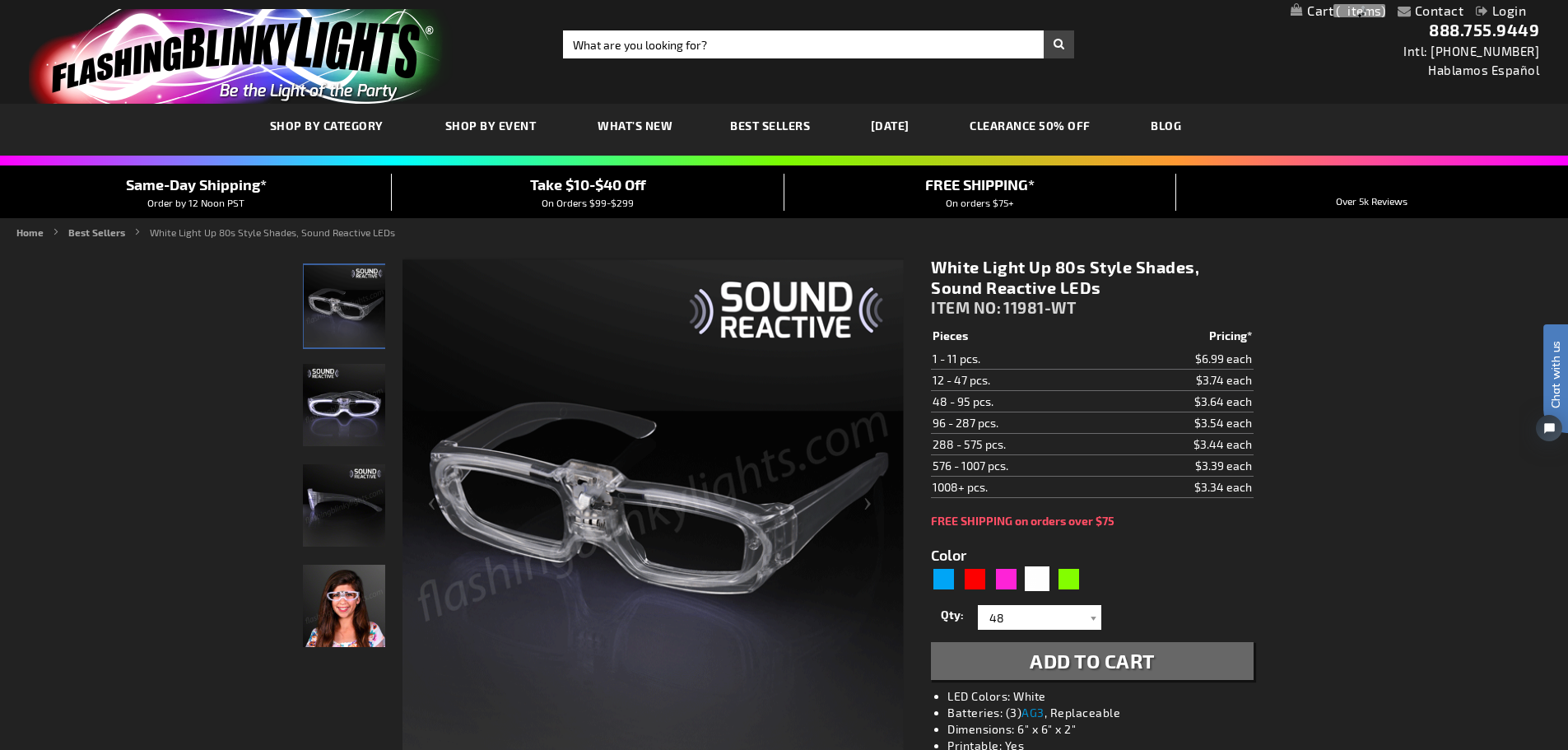
click at [1324, 14] on link "My Cart" at bounding box center [1338, 11] width 94 height 15
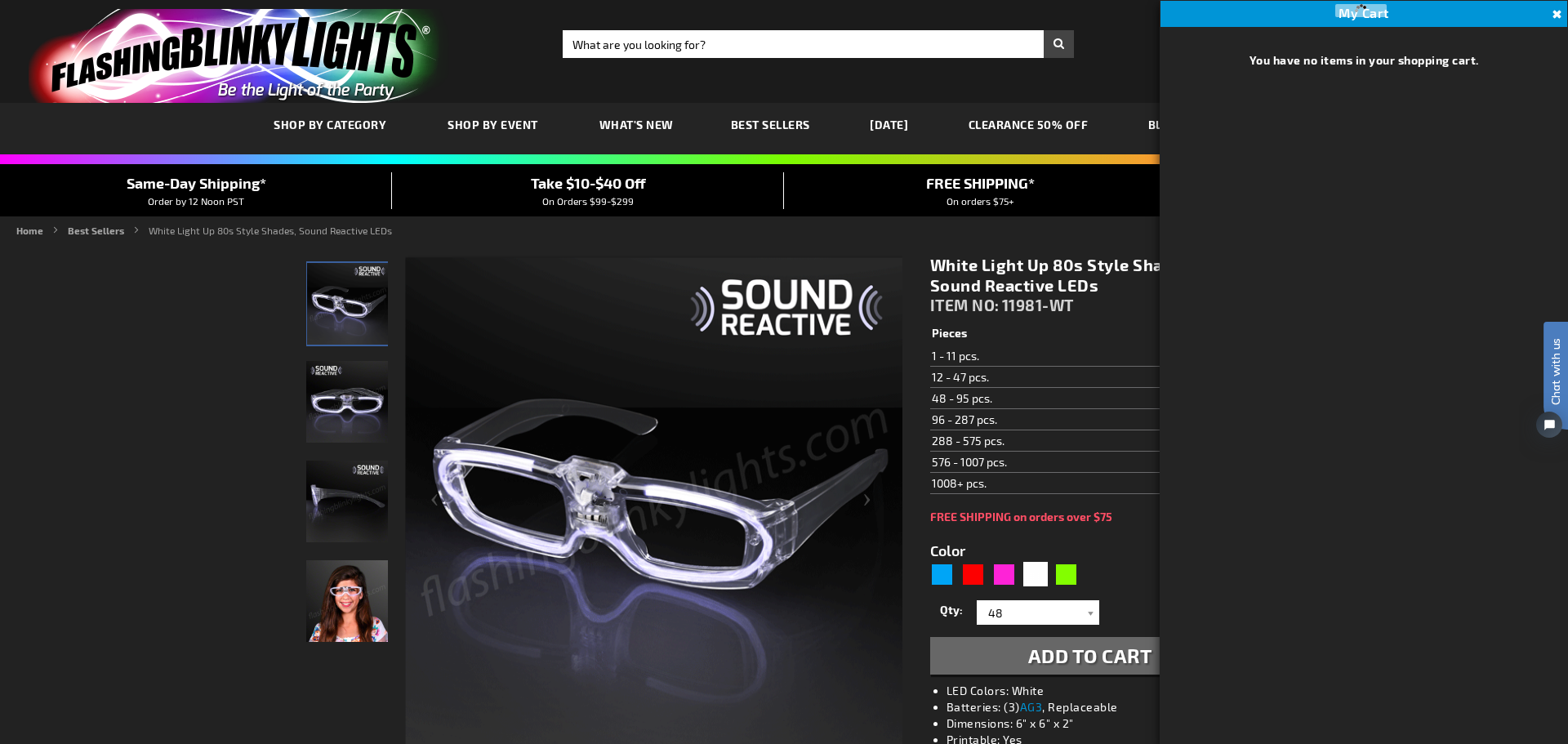
click at [1554, 17] on button "Close" at bounding box center [1554, 14] width 18 height 18
